Goal: Task Accomplishment & Management: Manage account settings

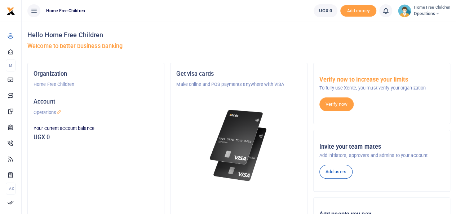
click at [438, 8] on small "Home Free Children" at bounding box center [432, 8] width 36 height 6
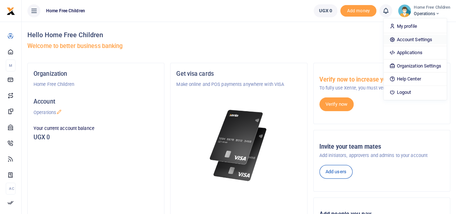
click at [421, 40] on link "Account Settings" at bounding box center [415, 40] width 63 height 10
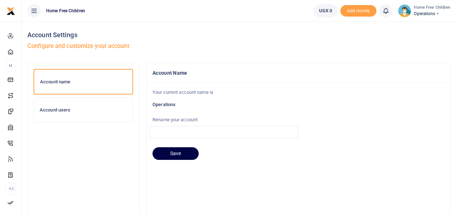
click at [92, 105] on div "Account users" at bounding box center [83, 110] width 99 height 25
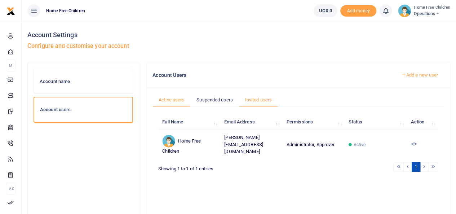
click at [253, 99] on link "Invited users" at bounding box center [258, 100] width 39 height 14
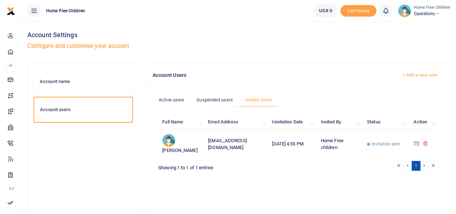
click at [426, 75] on link "Add a new user" at bounding box center [419, 75] width 49 height 12
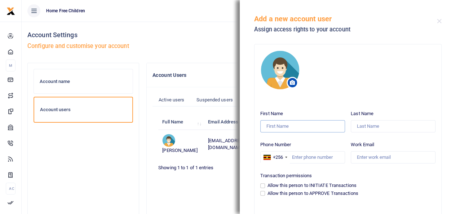
click at [298, 125] on input "First Name" at bounding box center [302, 126] width 85 height 12
type input "Jennifer"
click at [361, 123] on input "Last Name" at bounding box center [393, 126] width 85 height 12
type input "Martin"
click at [360, 158] on input "Work Email" at bounding box center [393, 157] width 85 height 12
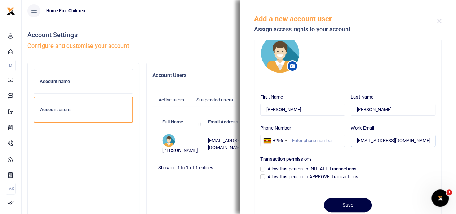
scroll to position [17, 0]
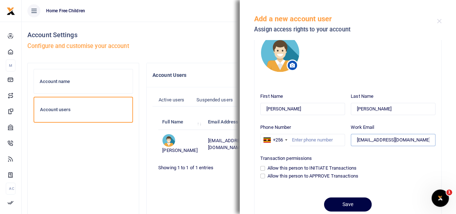
type input "info@home-free.org"
click at [262, 168] on input "Allow this person to INITIATE Transactions" at bounding box center [262, 168] width 5 height 5
checkbox input "true"
click at [262, 176] on input "Allow this person to APPROVE Transactions" at bounding box center [262, 175] width 5 height 5
checkbox input "true"
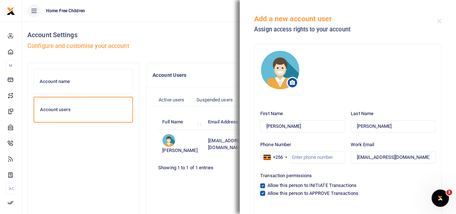
scroll to position [37, 0]
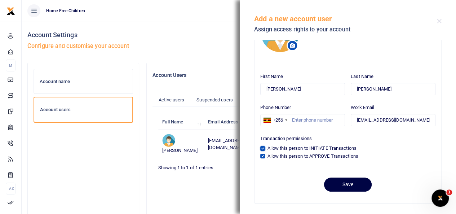
click at [262, 146] on input "Allow this person to INITIATE Transactions" at bounding box center [262, 148] width 5 height 5
checkbox input "false"
click at [261, 155] on input "Allow this person to APPROVE Transactions" at bounding box center [262, 156] width 5 height 5
checkbox input "false"
click at [335, 181] on button "Save" at bounding box center [348, 184] width 48 height 14
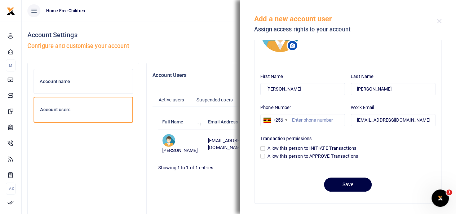
click at [283, 176] on div "Save" at bounding box center [347, 182] width 175 height 20
click at [263, 149] on input "Allow this person to INITIATE Transactions" at bounding box center [262, 148] width 5 height 5
checkbox input "true"
click at [263, 154] on input "Allow this person to APPROVE Transactions" at bounding box center [262, 156] width 5 height 5
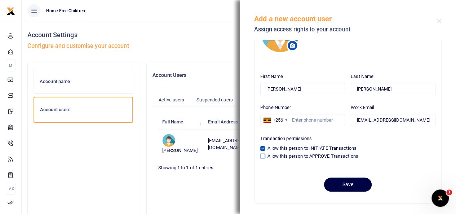
checkbox input "true"
click at [347, 183] on button "Save" at bounding box center [348, 184] width 48 height 14
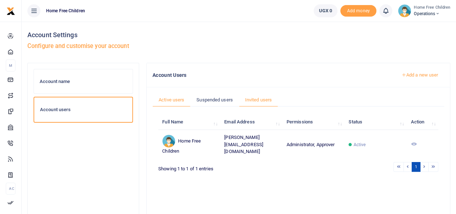
click at [253, 98] on link "Invited users" at bounding box center [258, 100] width 39 height 14
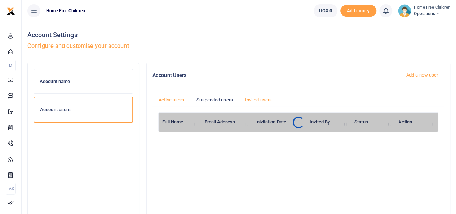
click at [176, 102] on link "Active users" at bounding box center [171, 100] width 38 height 14
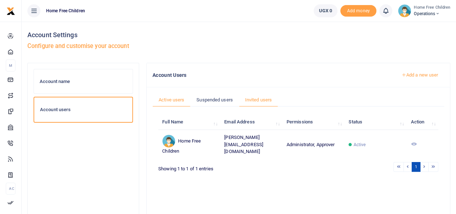
click at [265, 98] on link "Invited users" at bounding box center [258, 100] width 39 height 14
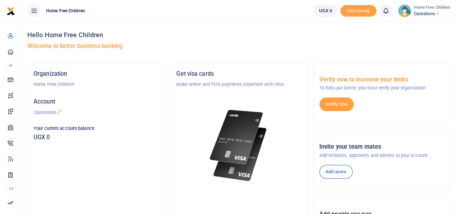
click at [436, 11] on span "Operations" at bounding box center [432, 13] width 36 height 6
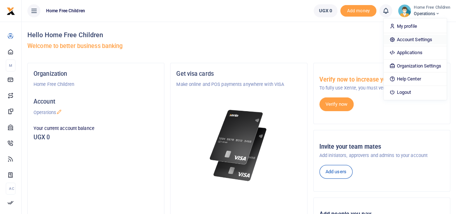
click at [421, 38] on link "Account Settings" at bounding box center [415, 40] width 63 height 10
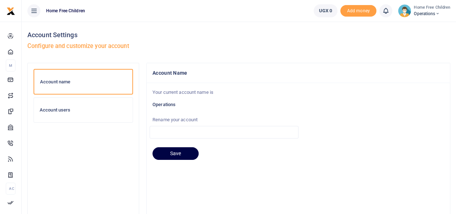
click at [98, 109] on h6 "Account users" at bounding box center [83, 110] width 87 height 6
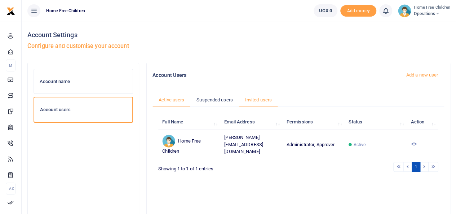
click at [263, 98] on link "Invited users" at bounding box center [258, 100] width 39 height 14
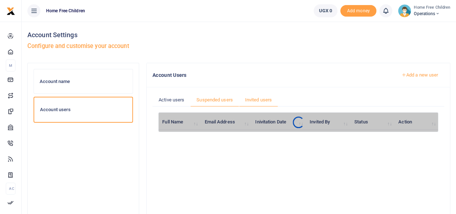
click at [211, 98] on link "Suspended users" at bounding box center [214, 100] width 49 height 14
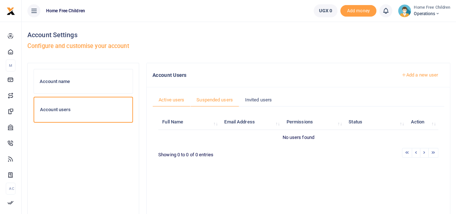
click at [179, 98] on link "Active users" at bounding box center [171, 100] width 38 height 14
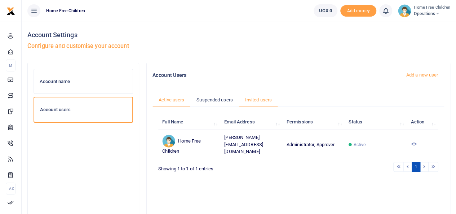
click at [258, 98] on link "Invited users" at bounding box center [258, 100] width 39 height 14
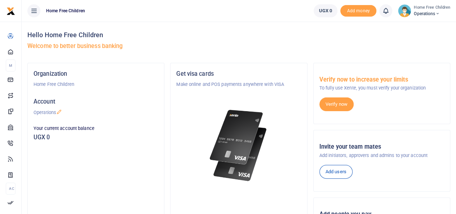
click at [431, 11] on span "Operations" at bounding box center [432, 13] width 36 height 6
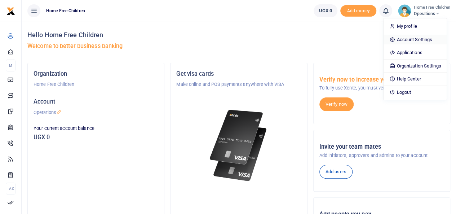
click at [423, 40] on link "Account Settings" at bounding box center [415, 40] width 63 height 10
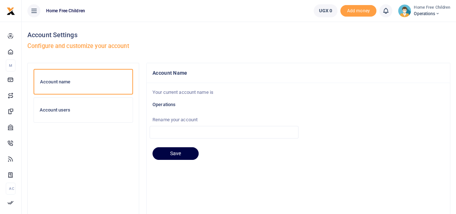
click at [67, 110] on h6 "Account users" at bounding box center [83, 110] width 87 height 6
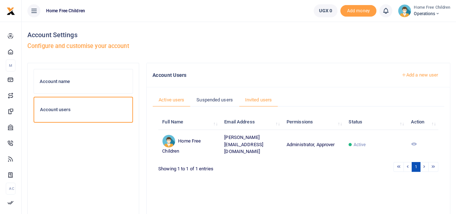
click at [255, 98] on link "Invited users" at bounding box center [258, 100] width 39 height 14
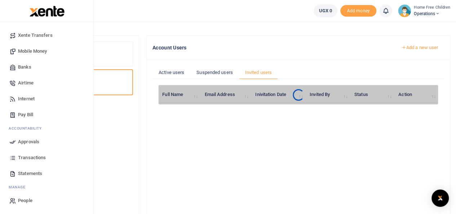
scroll to position [27, 0]
click at [32, 172] on span "Statements" at bounding box center [30, 173] width 24 height 7
click at [34, 171] on span "Statements" at bounding box center [30, 173] width 24 height 7
